Goal: Navigation & Orientation: Go to known website

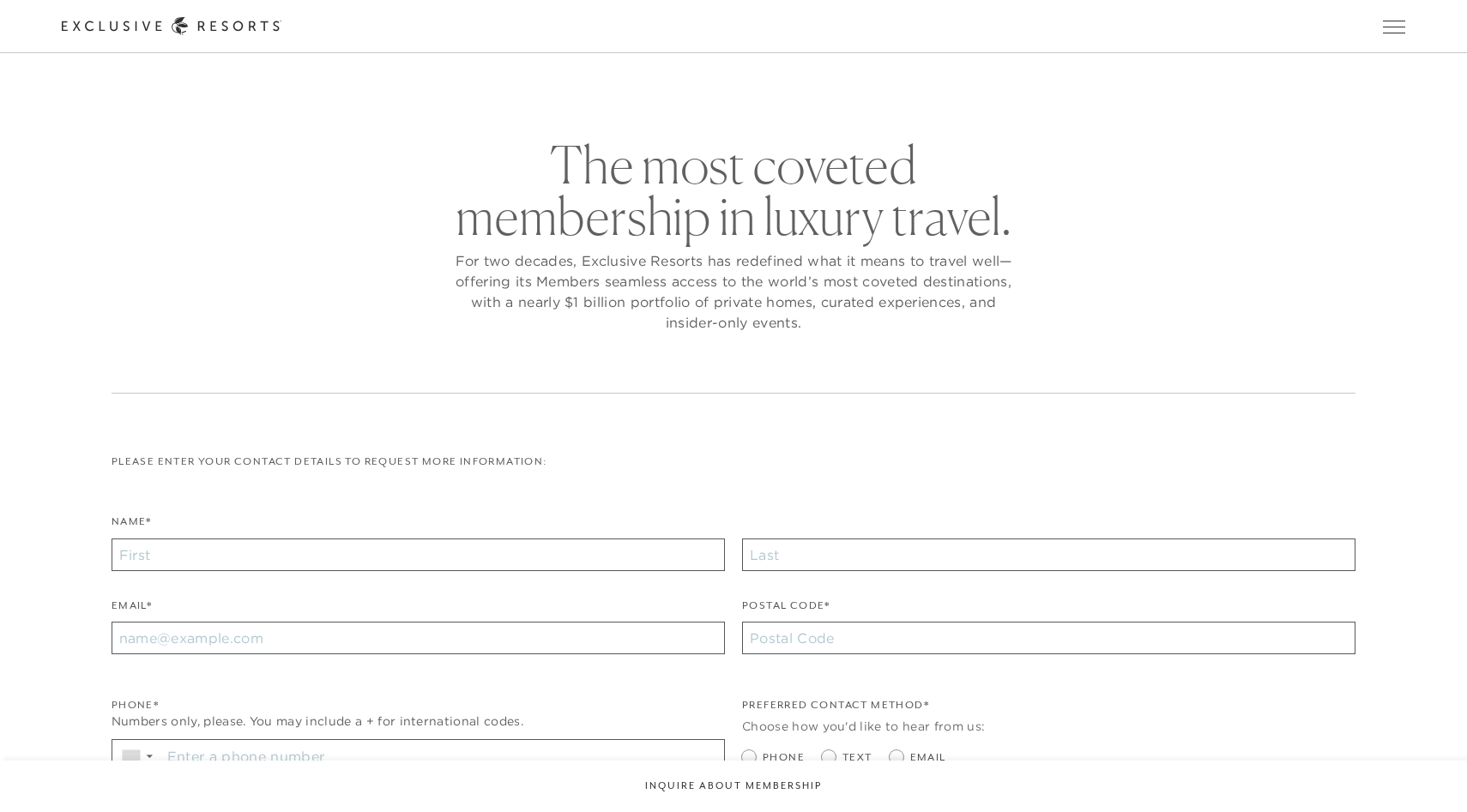
checkbox input "false"
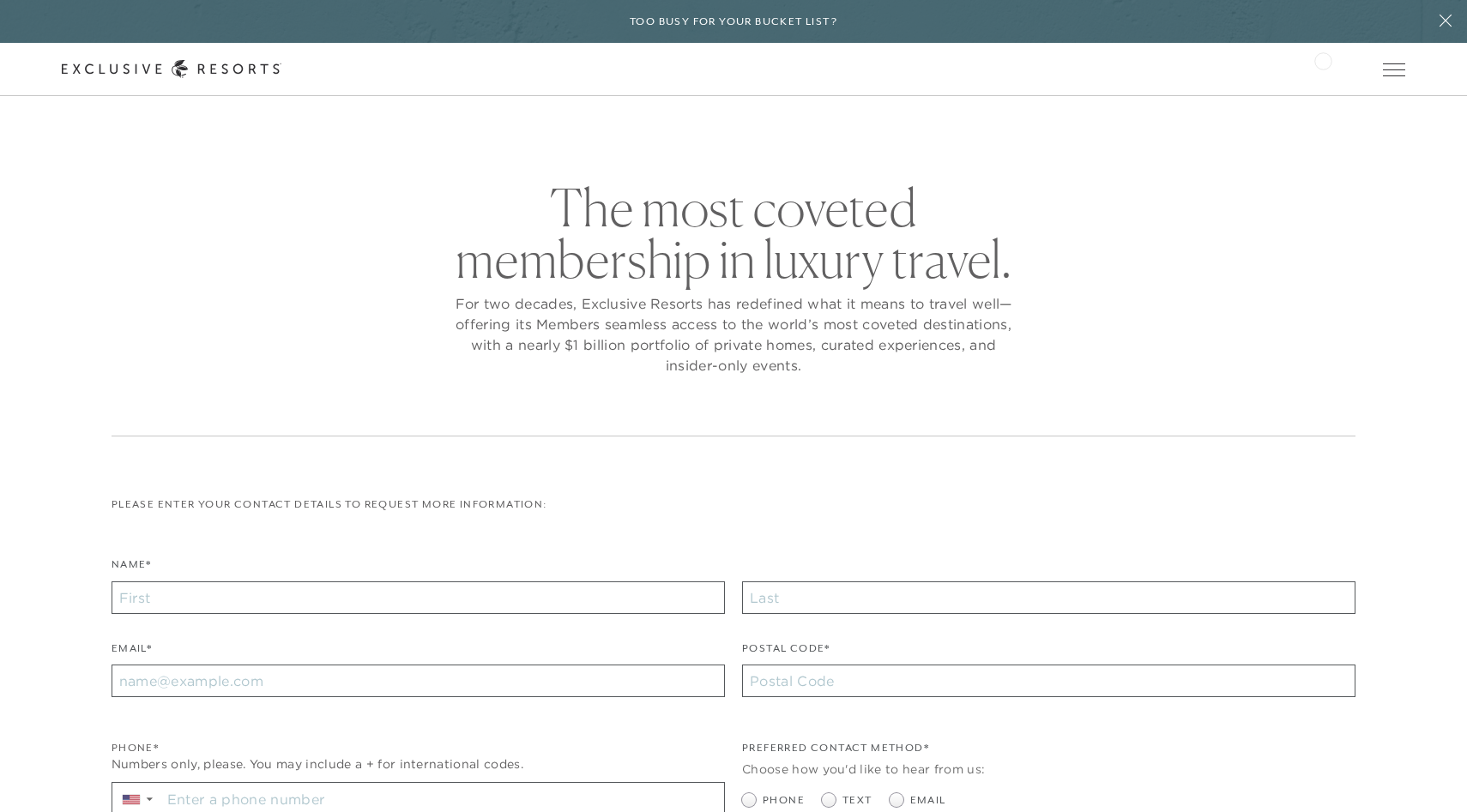
click at [1322, 60] on div "Schedule a Meeting Get Started Visit home page Member Login Schedule a Meeting …" at bounding box center [734, 69] width 1344 height 18
click at [0, 0] on link "Member Login" at bounding box center [0, 0] width 0 height 0
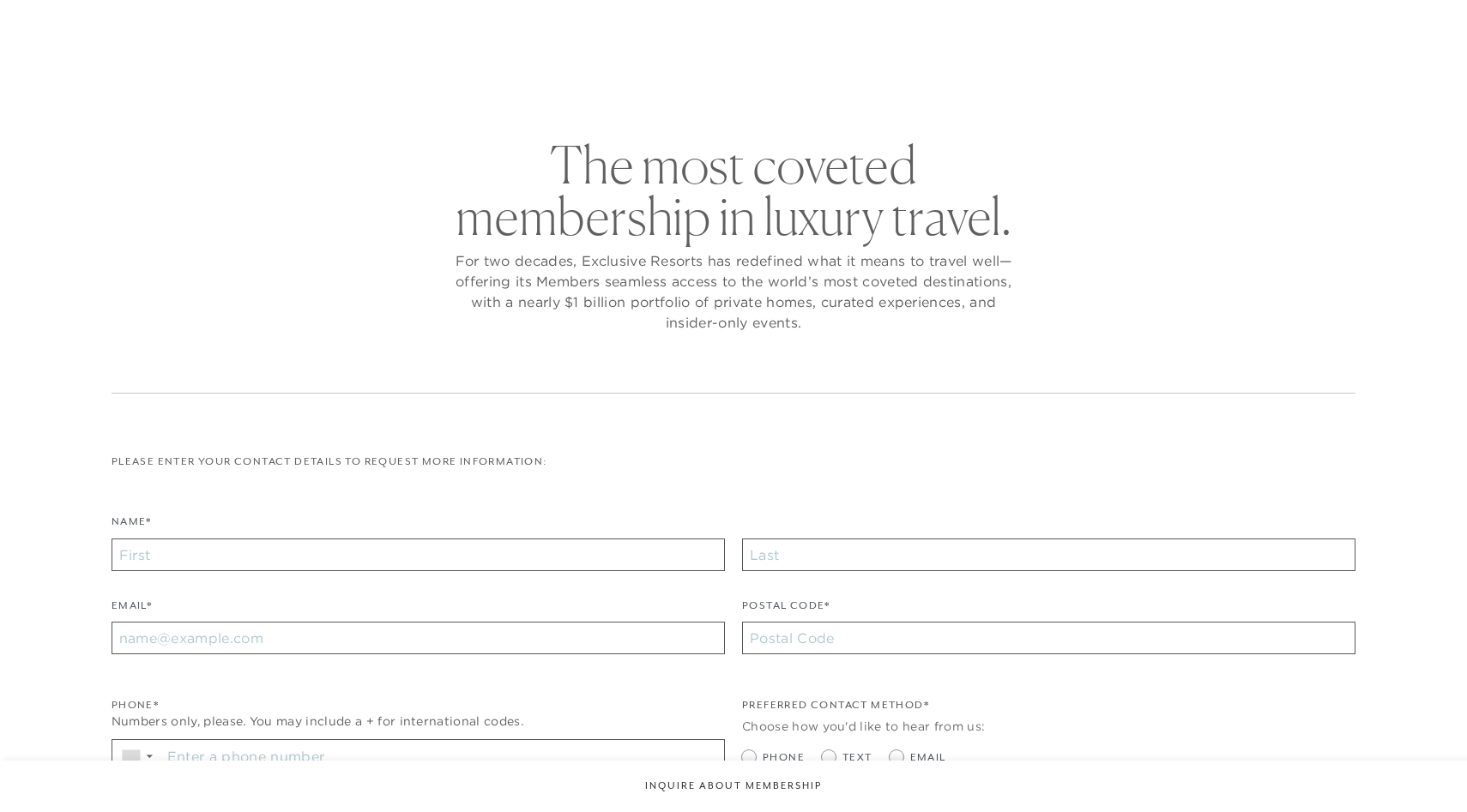
checkbox input "false"
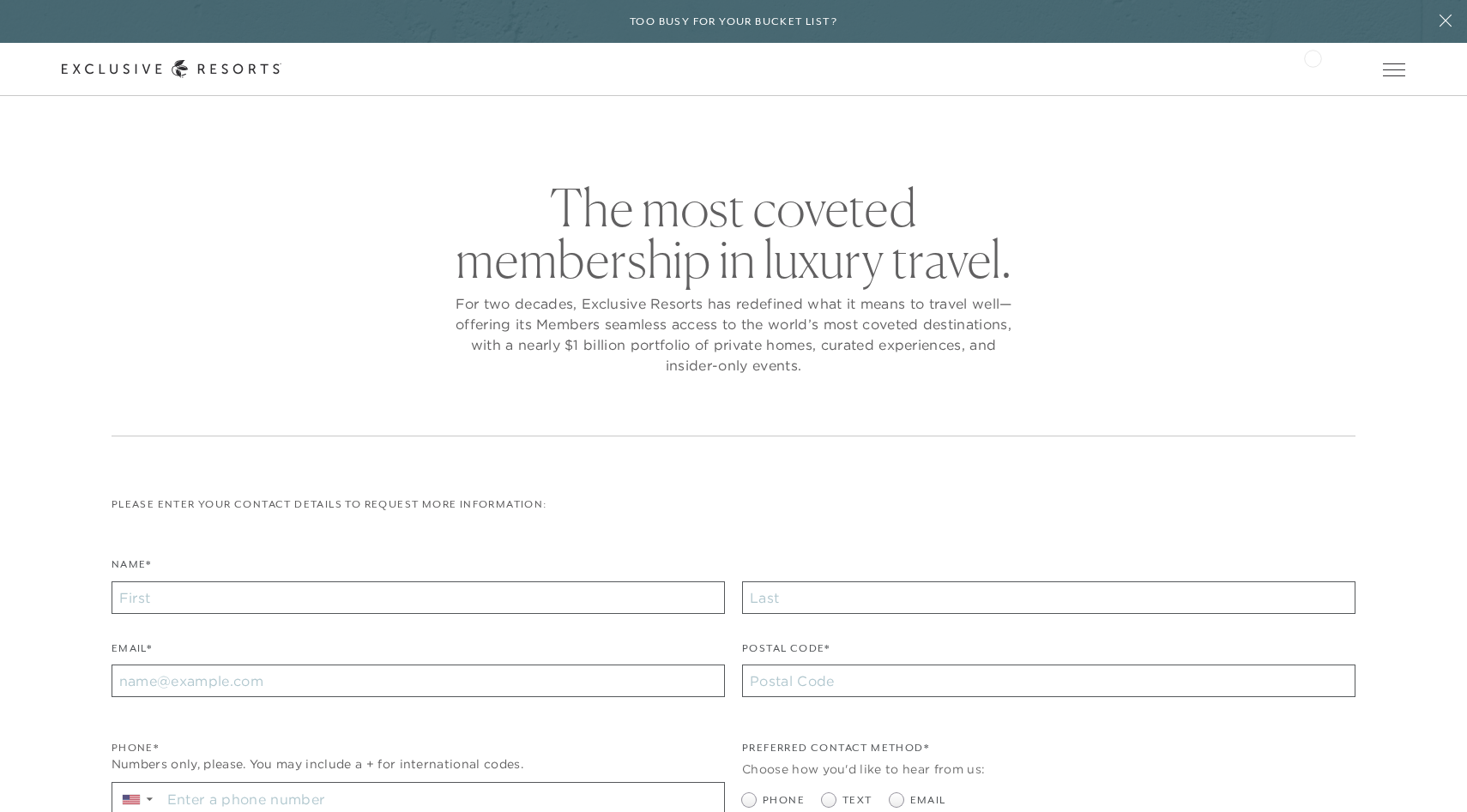
click at [1317, 54] on div "Schedule a Meeting Get Started Visit home page Member Login Schedule a Meeting …" at bounding box center [734, 69] width 1467 height 53
click at [0, 0] on link "Member Login" at bounding box center [0, 0] width 0 height 0
